Goal: Go to known website: Access a specific website the user already knows

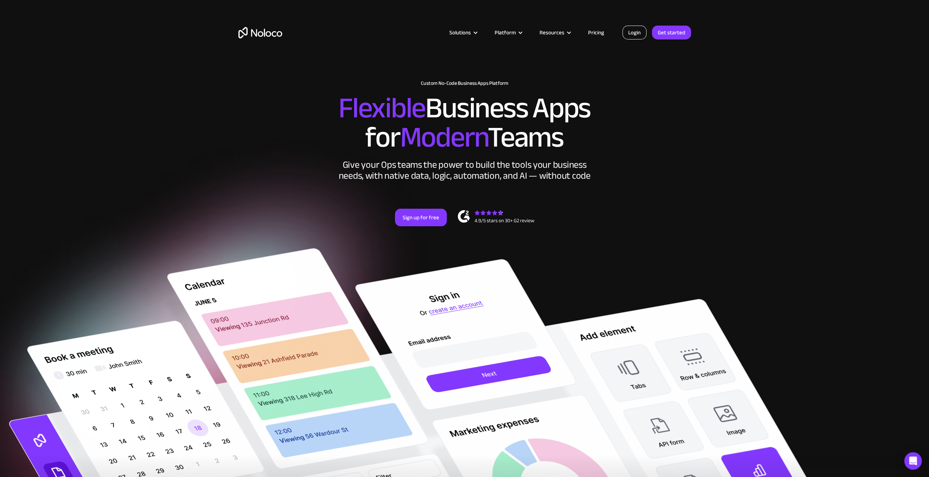
click at [629, 35] on link "Login" at bounding box center [635, 33] width 24 height 14
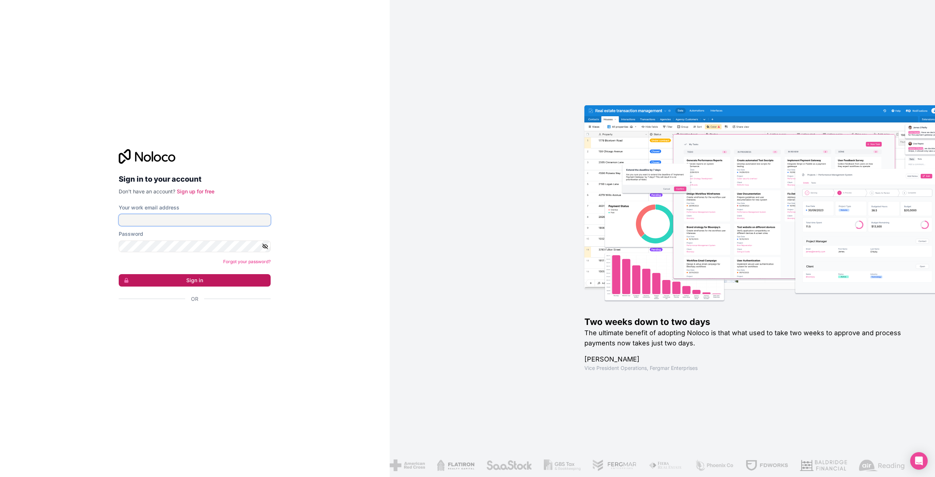
type input "colette@contractimpressions.com"
click at [186, 281] on button "Sign in" at bounding box center [195, 280] width 152 height 12
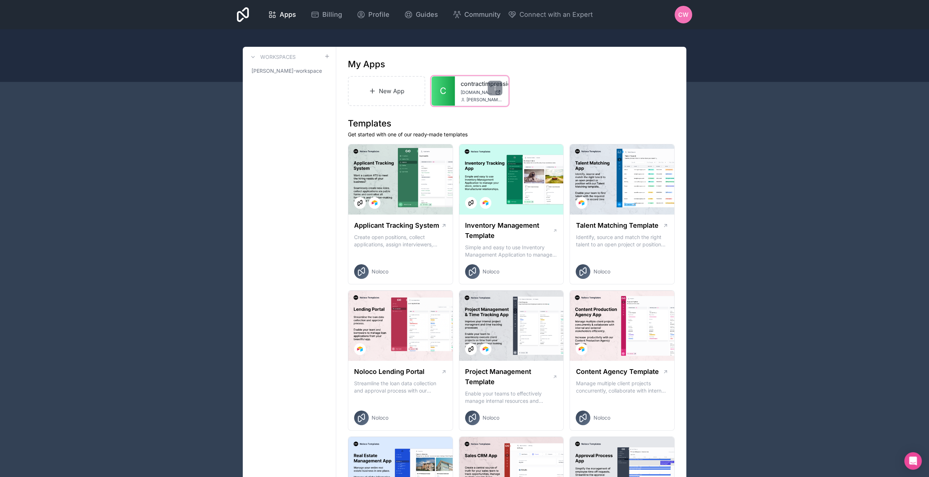
click at [474, 83] on link "contractimpressions" at bounding box center [482, 83] width 42 height 9
